Goal: Find contact information: Find contact information

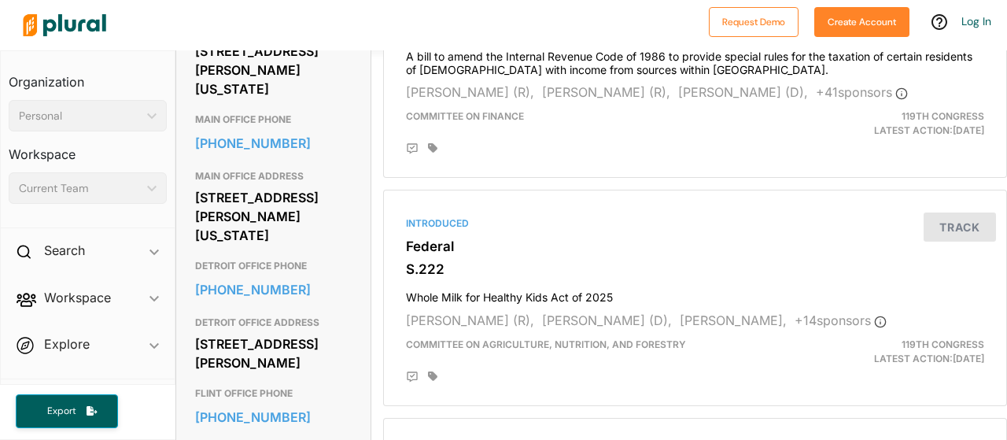
scroll to position [944, 0]
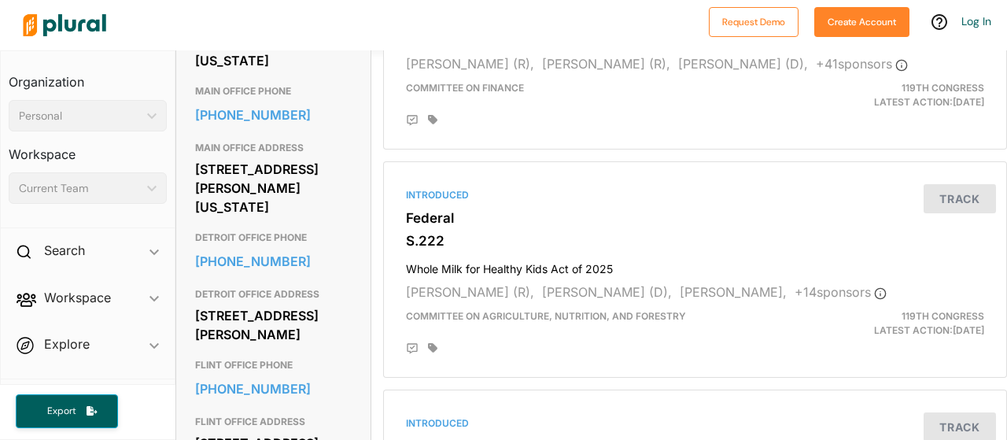
drag, startPoint x: 197, startPoint y: 272, endPoint x: 334, endPoint y: 308, distance: 142.1
click at [334, 219] on div "[STREET_ADDRESS][PERSON_NAME][US_STATE]" at bounding box center [273, 187] width 157 height 61
copy div "[STREET_ADDRESS][PERSON_NAME][US_STATE]"
drag, startPoint x: 248, startPoint y: 220, endPoint x: 186, endPoint y: 226, distance: 62.4
click at [179, 227] on div "Contact Info EMAIL [URL][DOMAIN_NAME][PERSON_NAME] CAMPAIGN OFFICE PHONE [PHONE…" at bounding box center [273, 179] width 194 height 1164
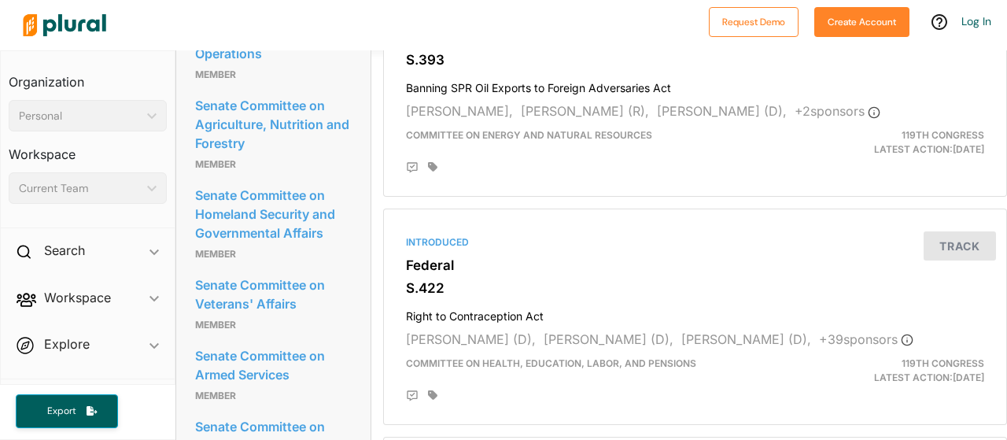
scroll to position [2045, 0]
